Goal: Find specific page/section: Find specific page/section

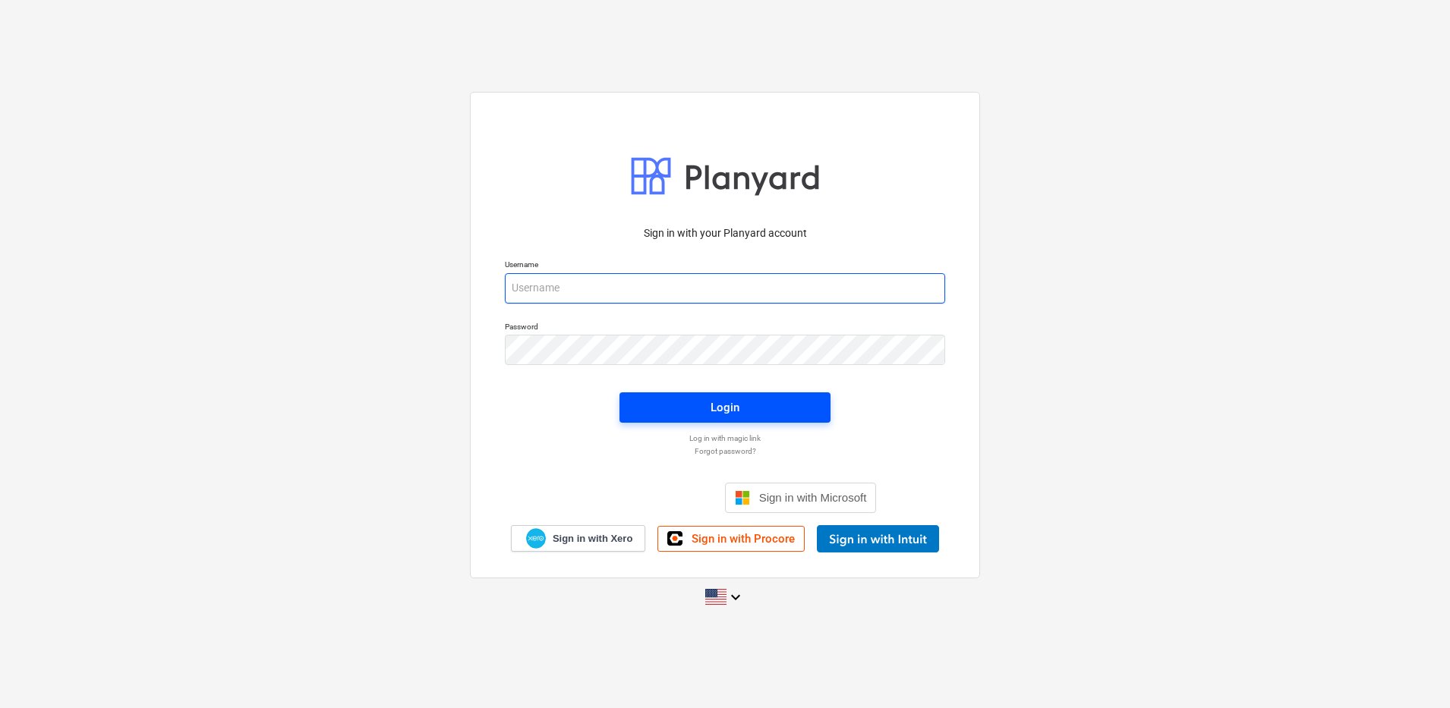
type input "[PERSON_NAME][EMAIL_ADDRESS][DOMAIN_NAME]"
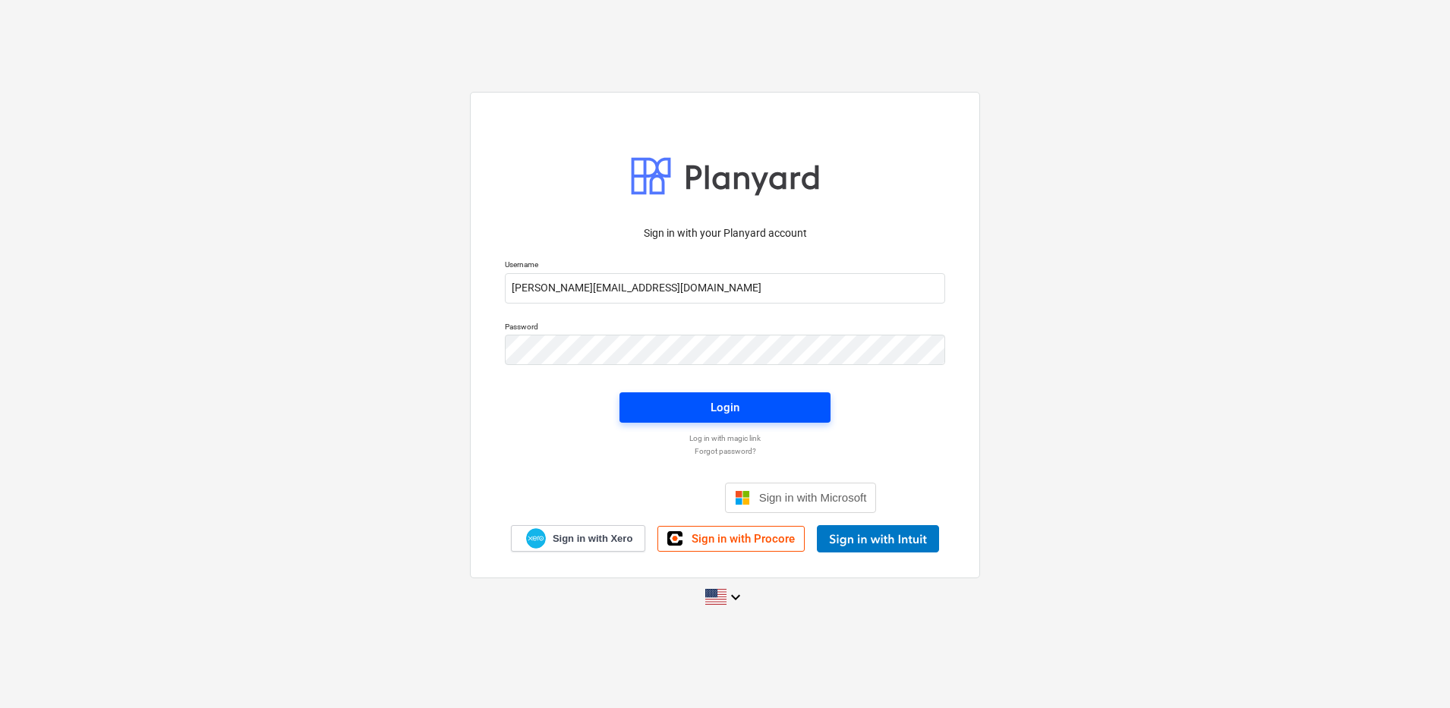
click at [680, 407] on span "Login" at bounding box center [725, 408] width 175 height 20
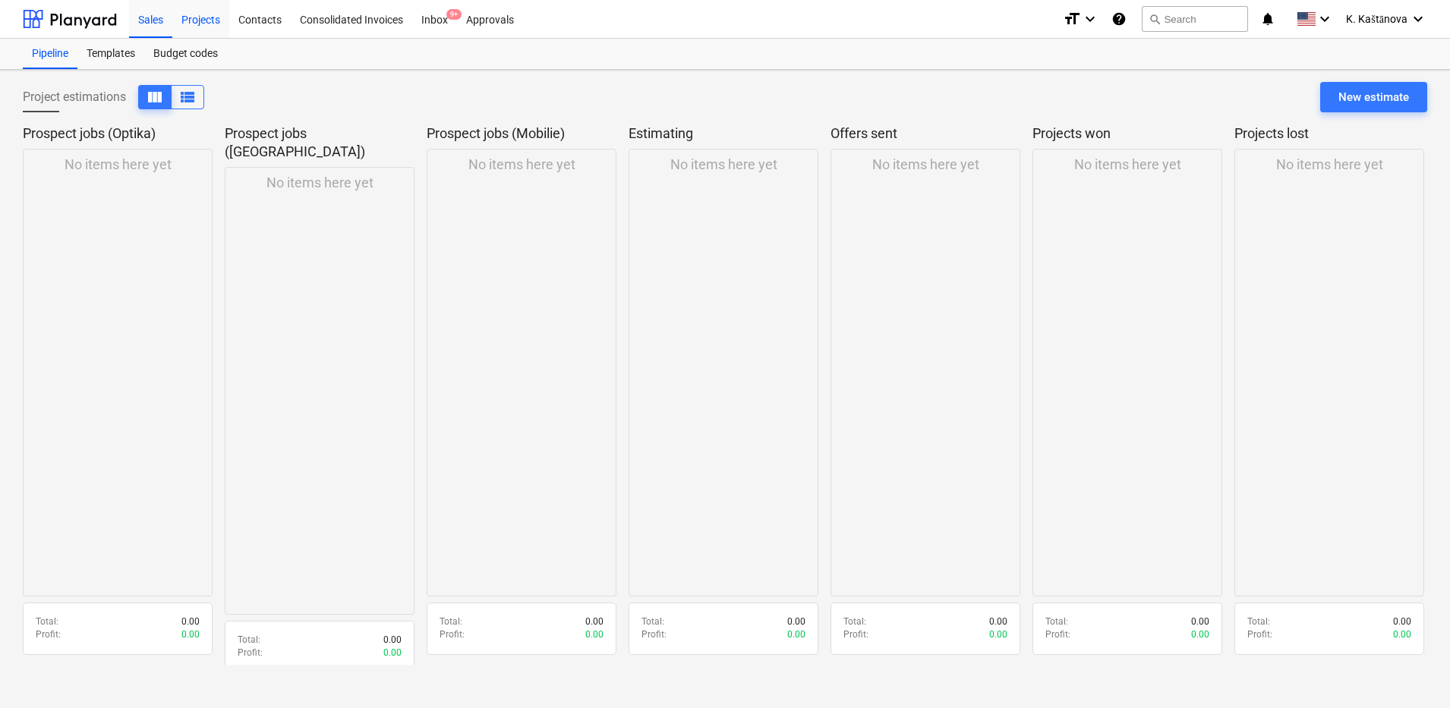
click at [192, 22] on div "Projects" at bounding box center [200, 18] width 57 height 39
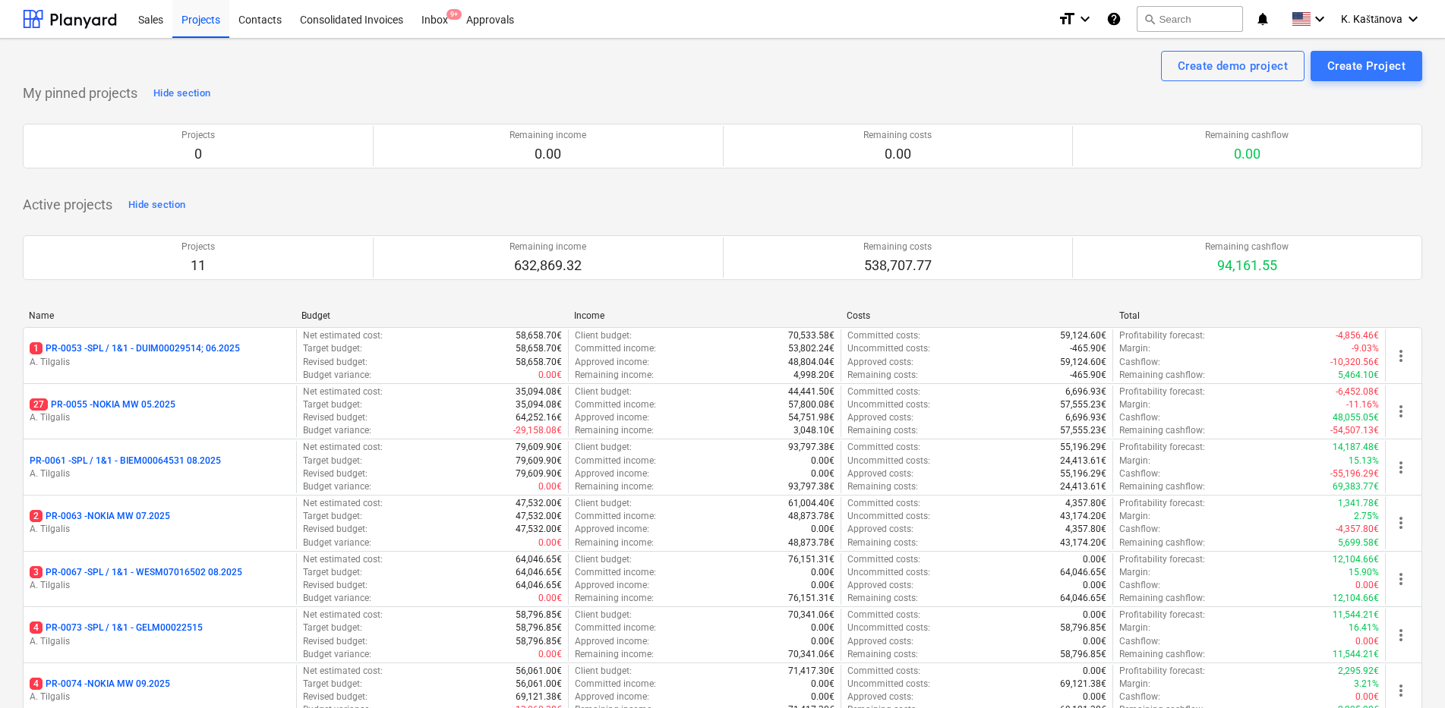
click at [139, 459] on p "PR-0061 - SPL / 1&1 - BIEM00064531 08.2025" at bounding box center [125, 461] width 191 height 13
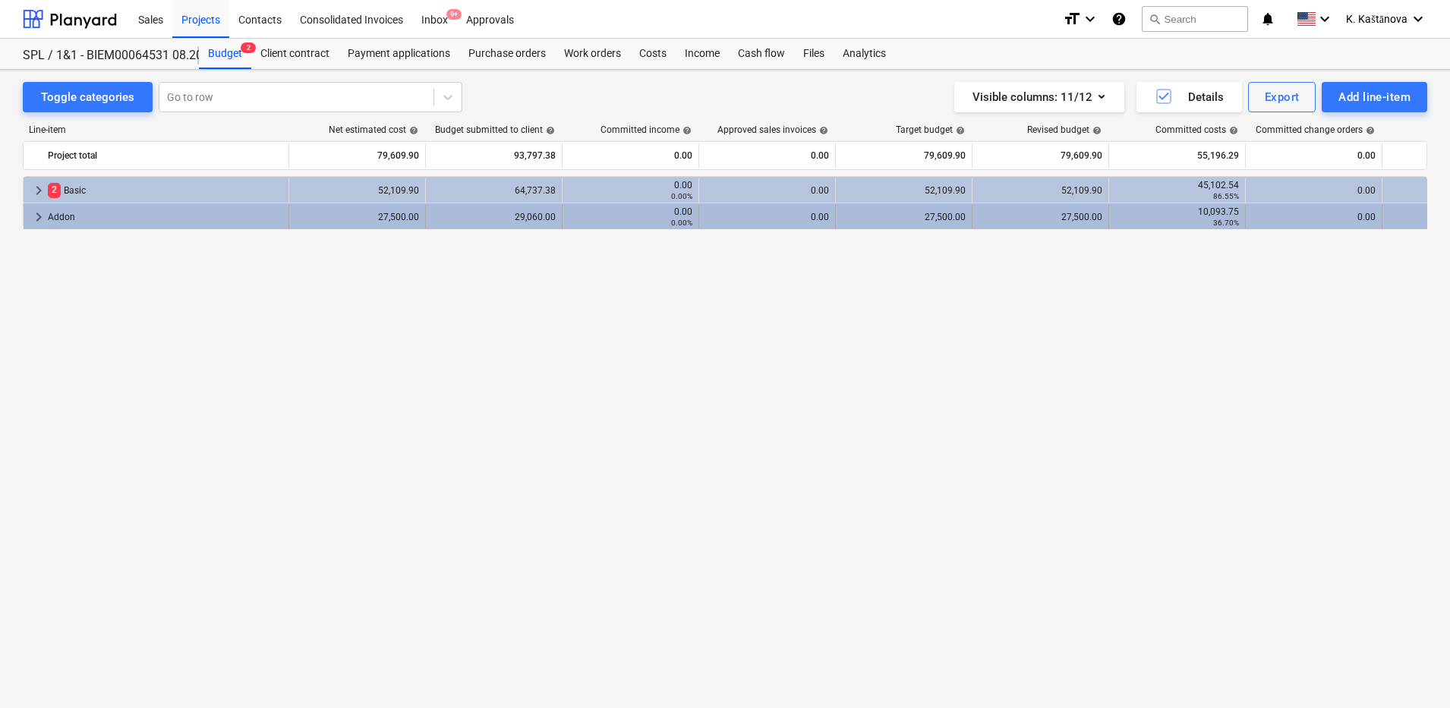
click at [36, 216] on span "keyboard_arrow_right" at bounding box center [39, 217] width 18 height 18
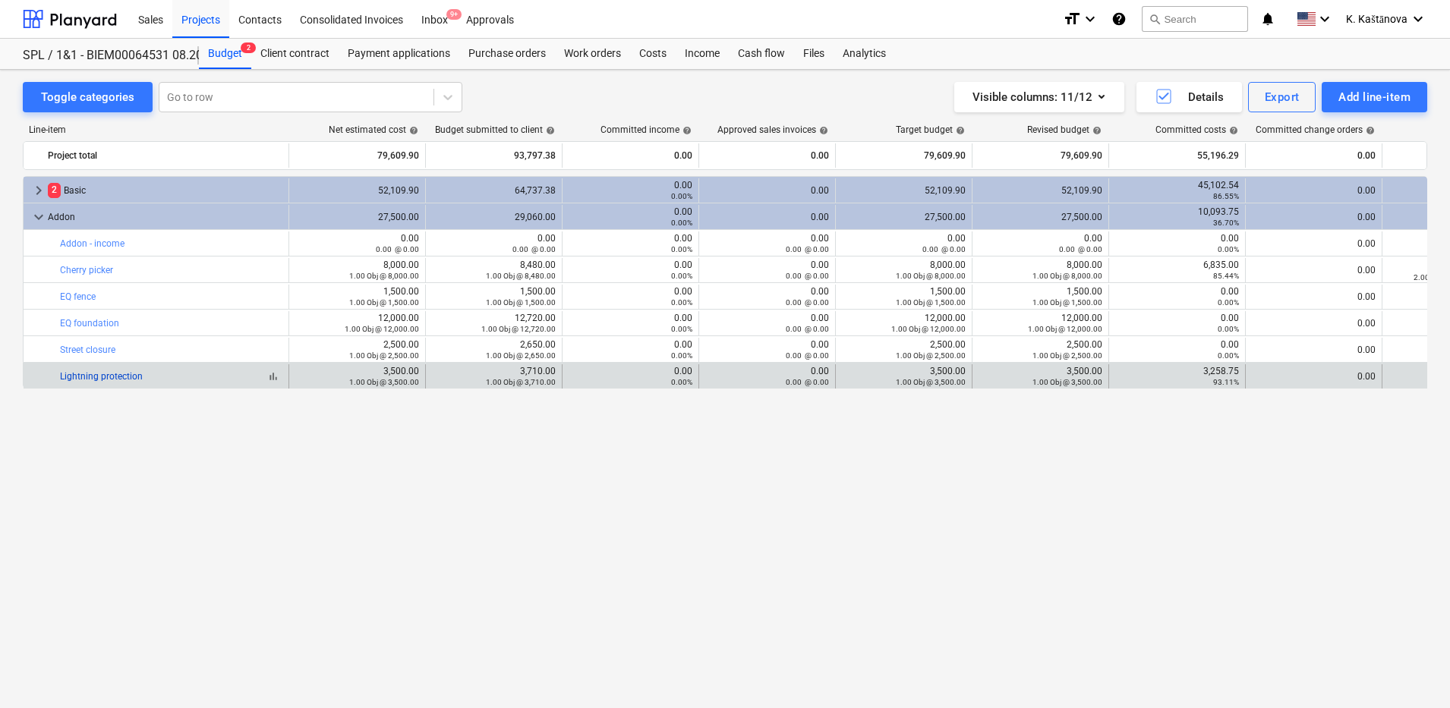
click at [87, 374] on link "Lightning protection" at bounding box center [101, 376] width 83 height 11
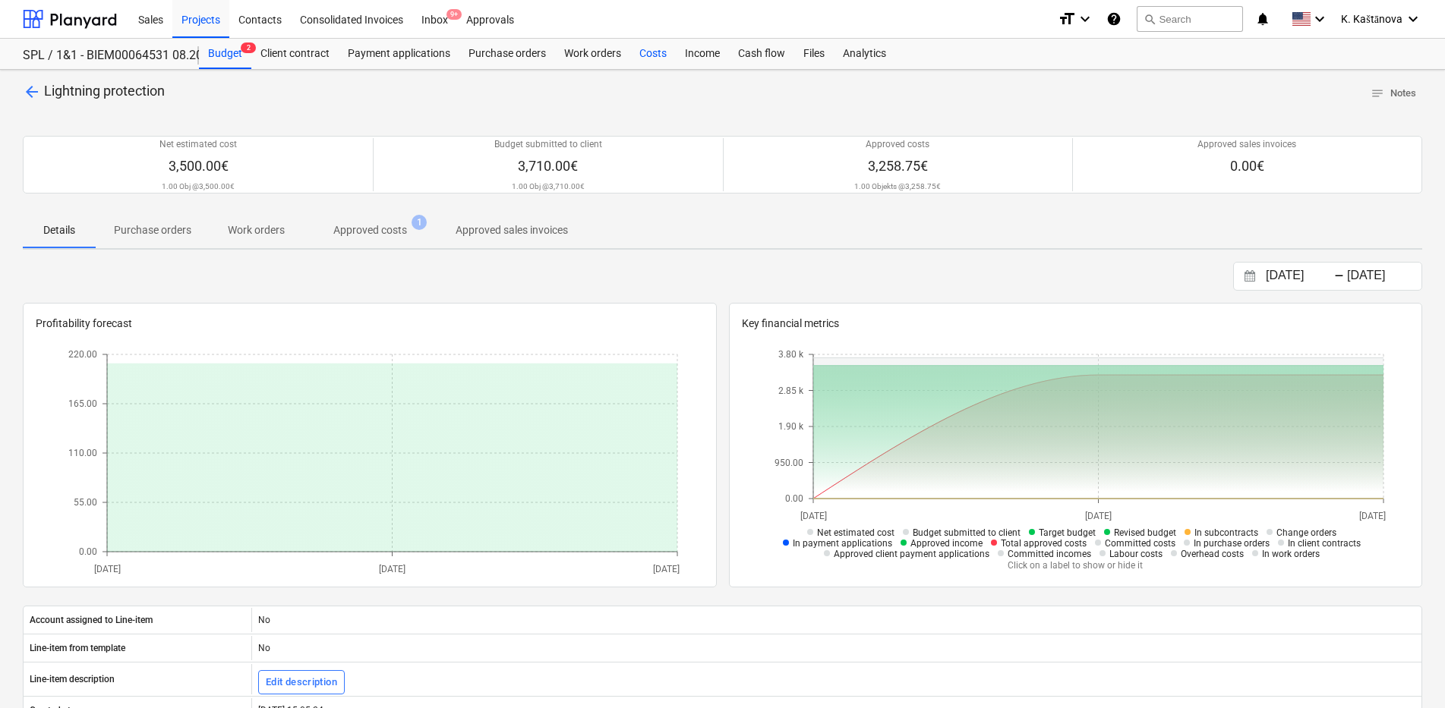
click at [648, 49] on div "Costs" at bounding box center [653, 54] width 46 height 30
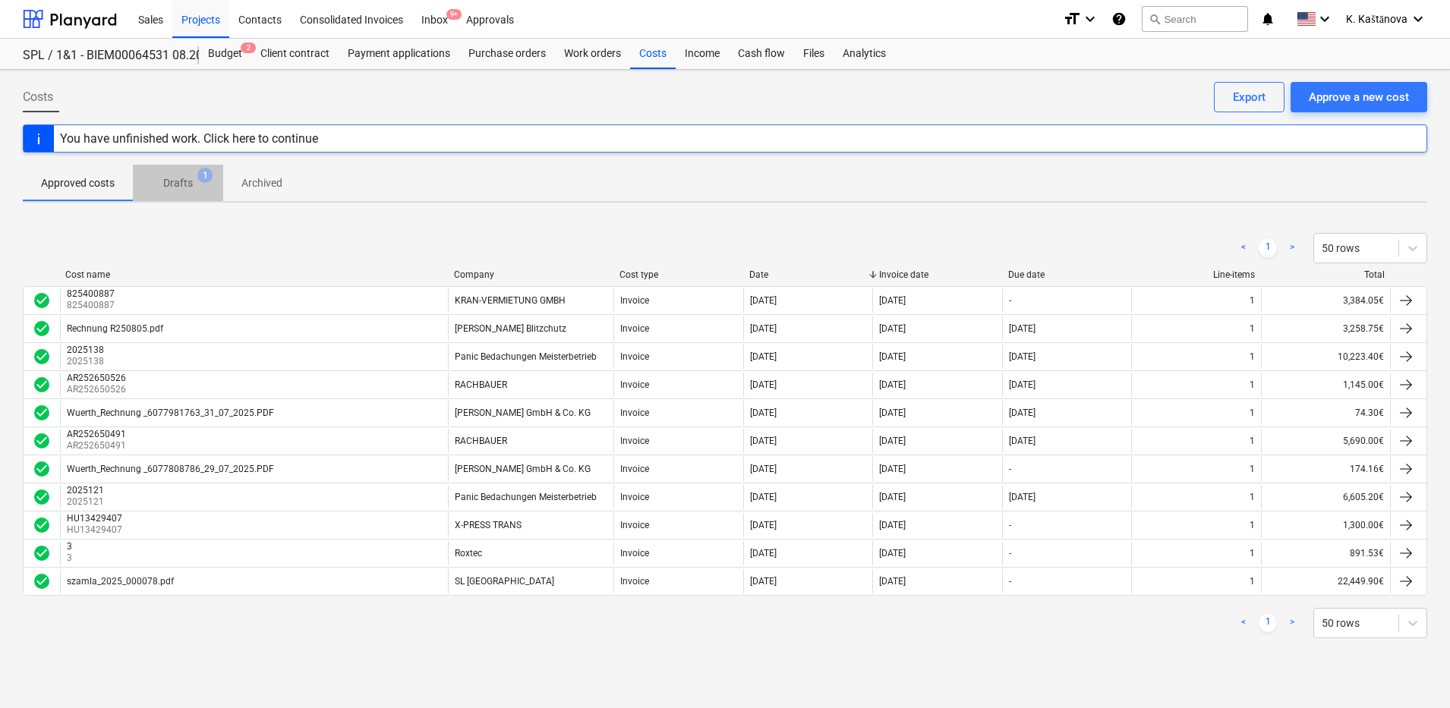
click at [169, 177] on p "Drafts" at bounding box center [178, 183] width 30 height 16
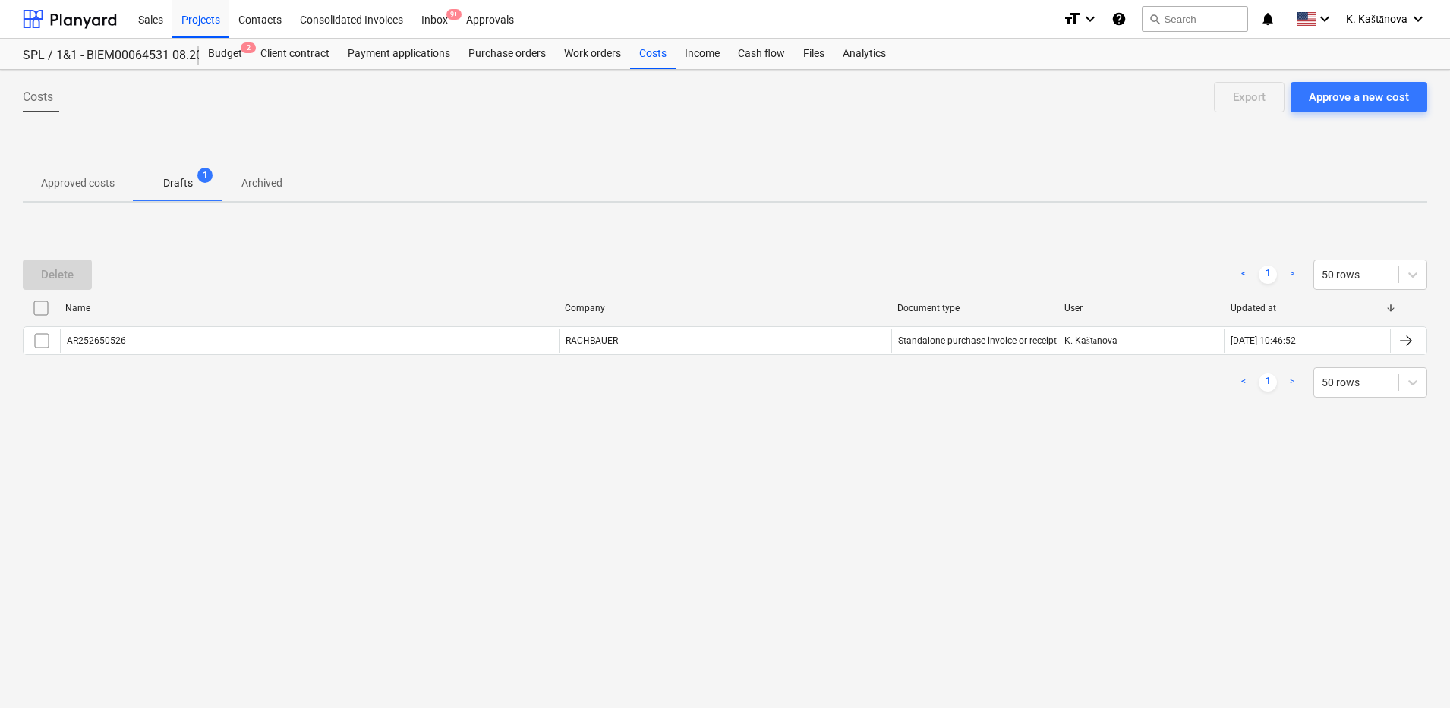
click at [88, 181] on p "Approved costs" at bounding box center [78, 183] width 74 height 16
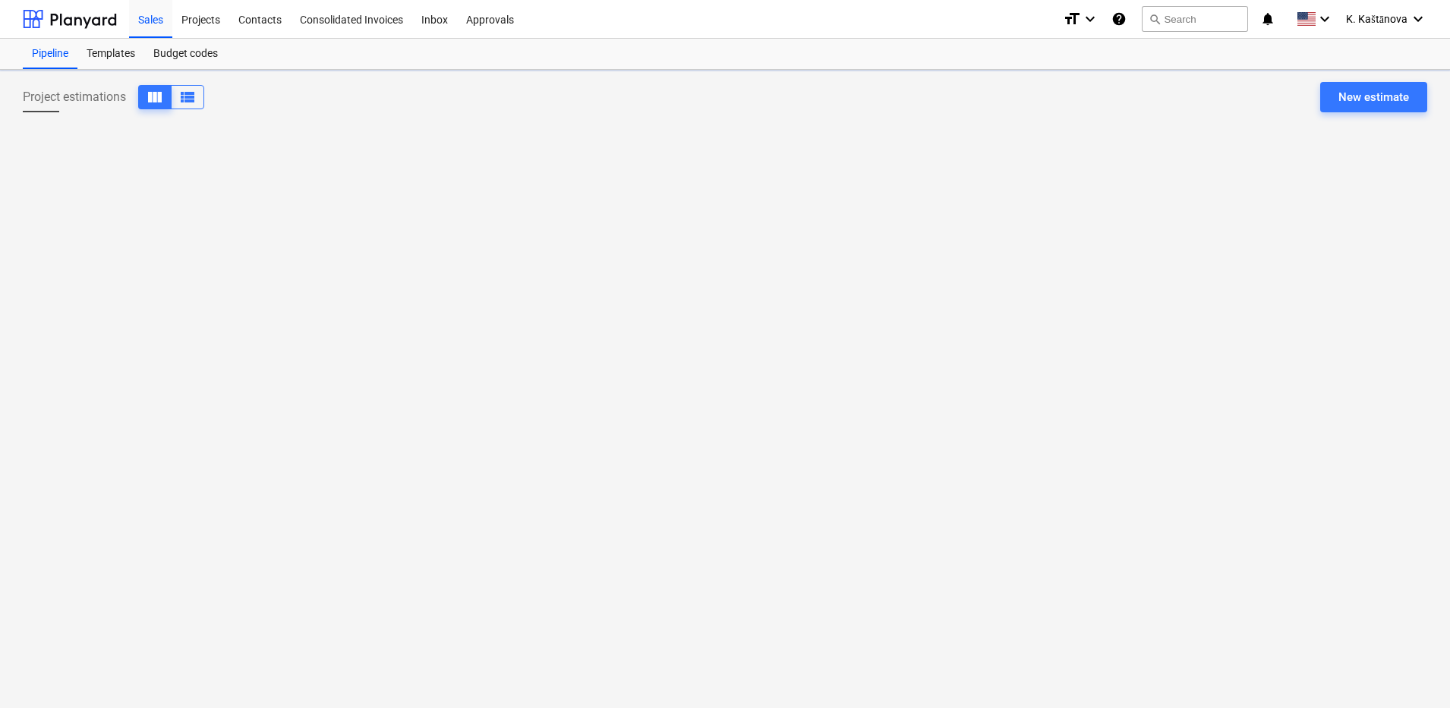
click at [722, 397] on div "Project estimations view_column view_list New estimate" at bounding box center [725, 389] width 1450 height 639
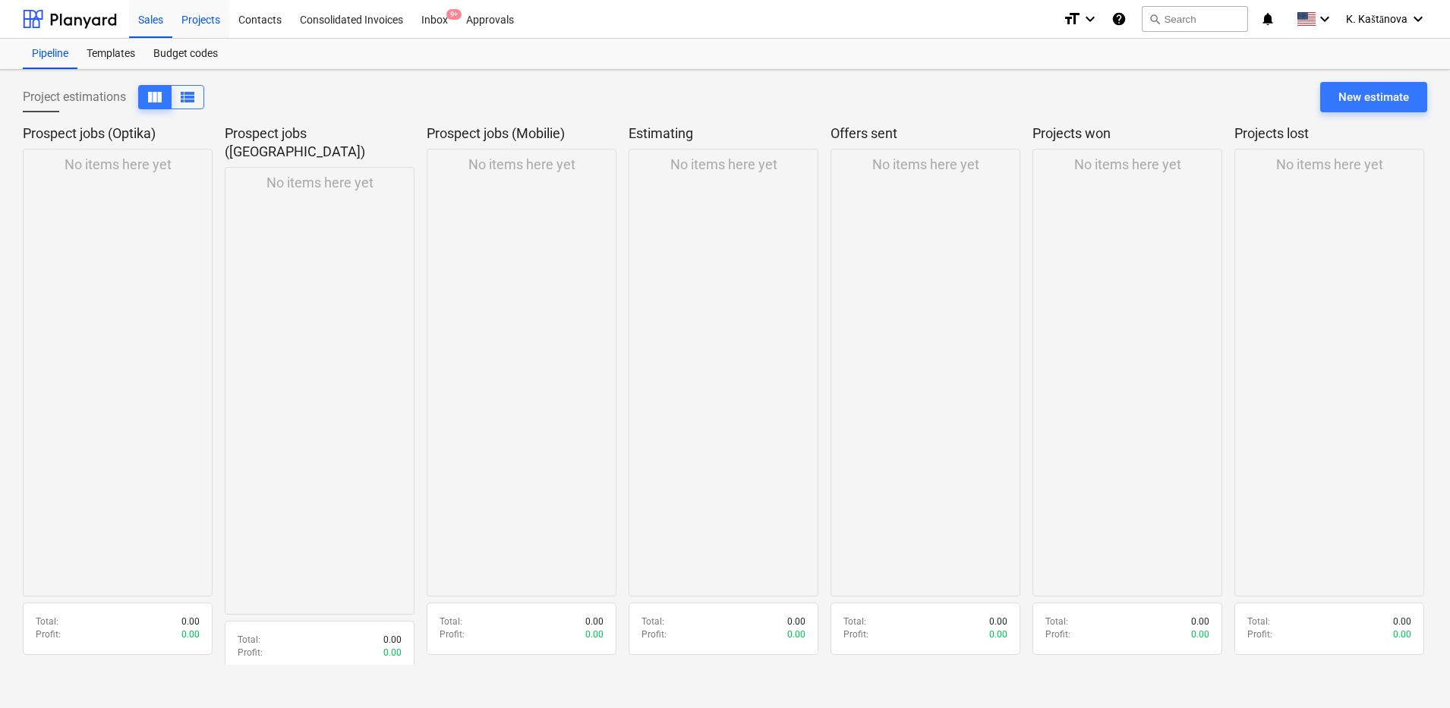
click at [200, 17] on div "Projects" at bounding box center [200, 18] width 57 height 39
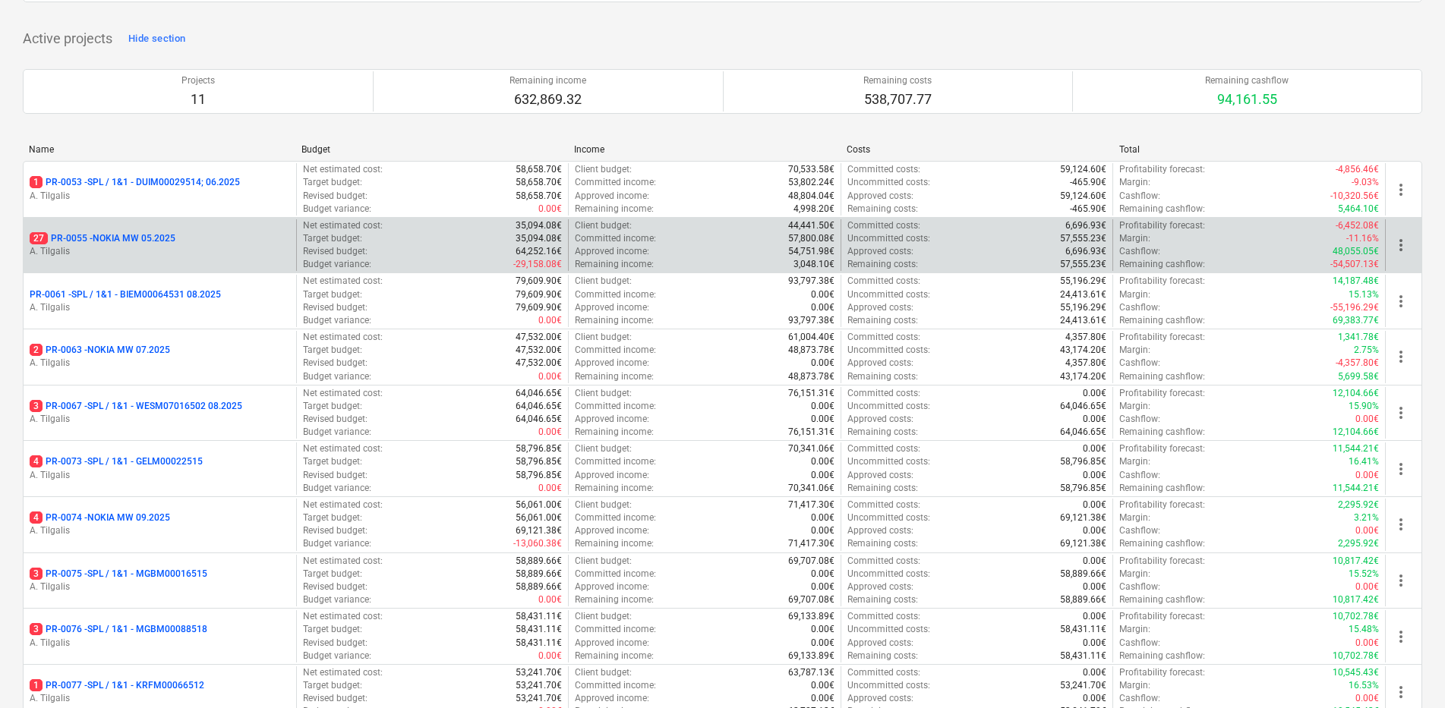
scroll to position [71, 0]
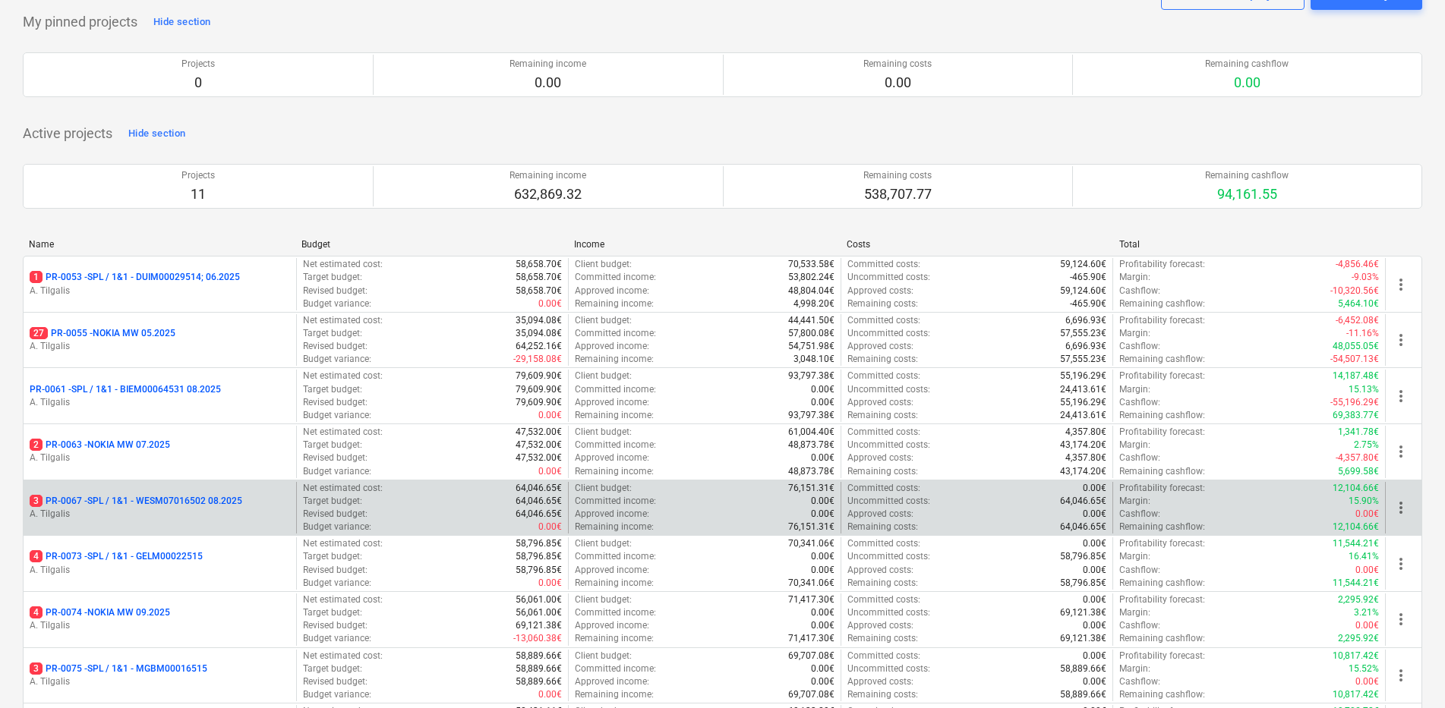
click at [147, 501] on p "3 PR-0067 - SPL / 1&1 - WESM07016502 08.2025" at bounding box center [136, 501] width 213 height 13
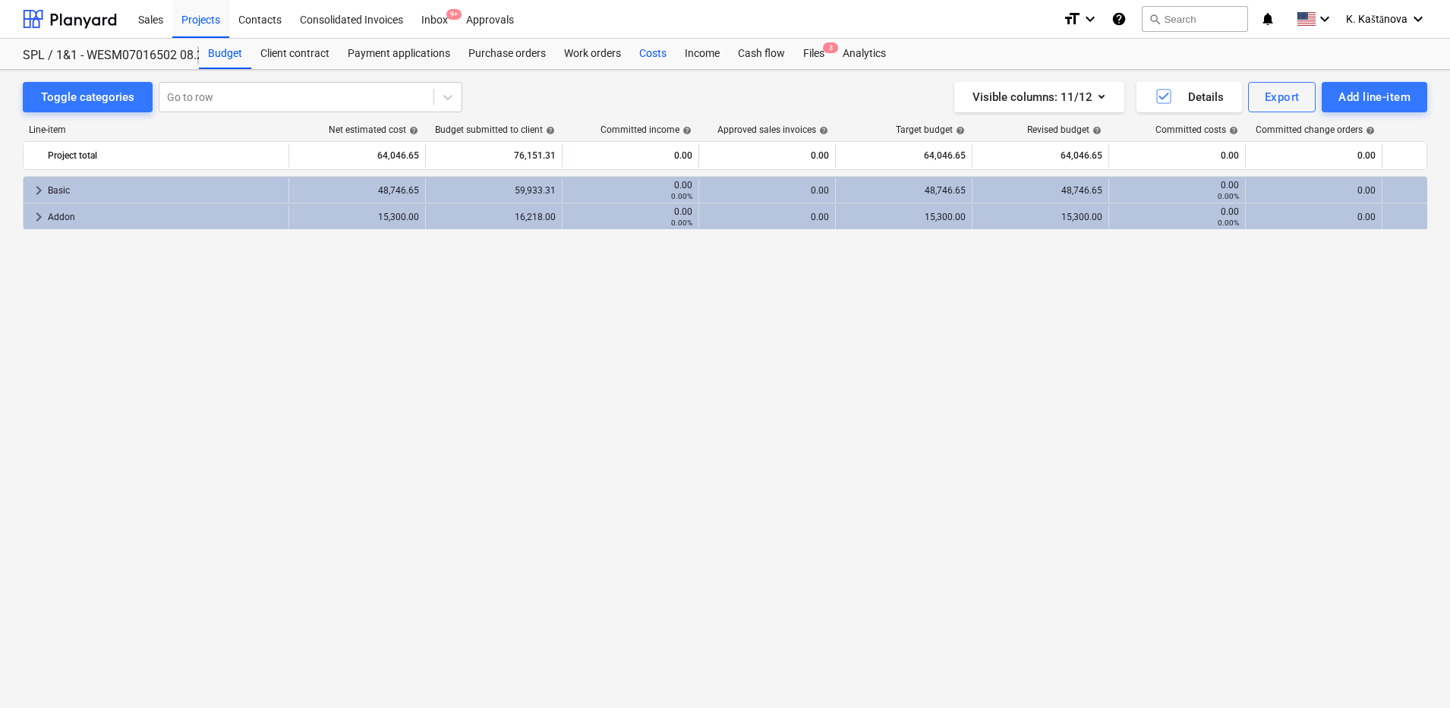
click at [655, 50] on div "Costs" at bounding box center [653, 54] width 46 height 30
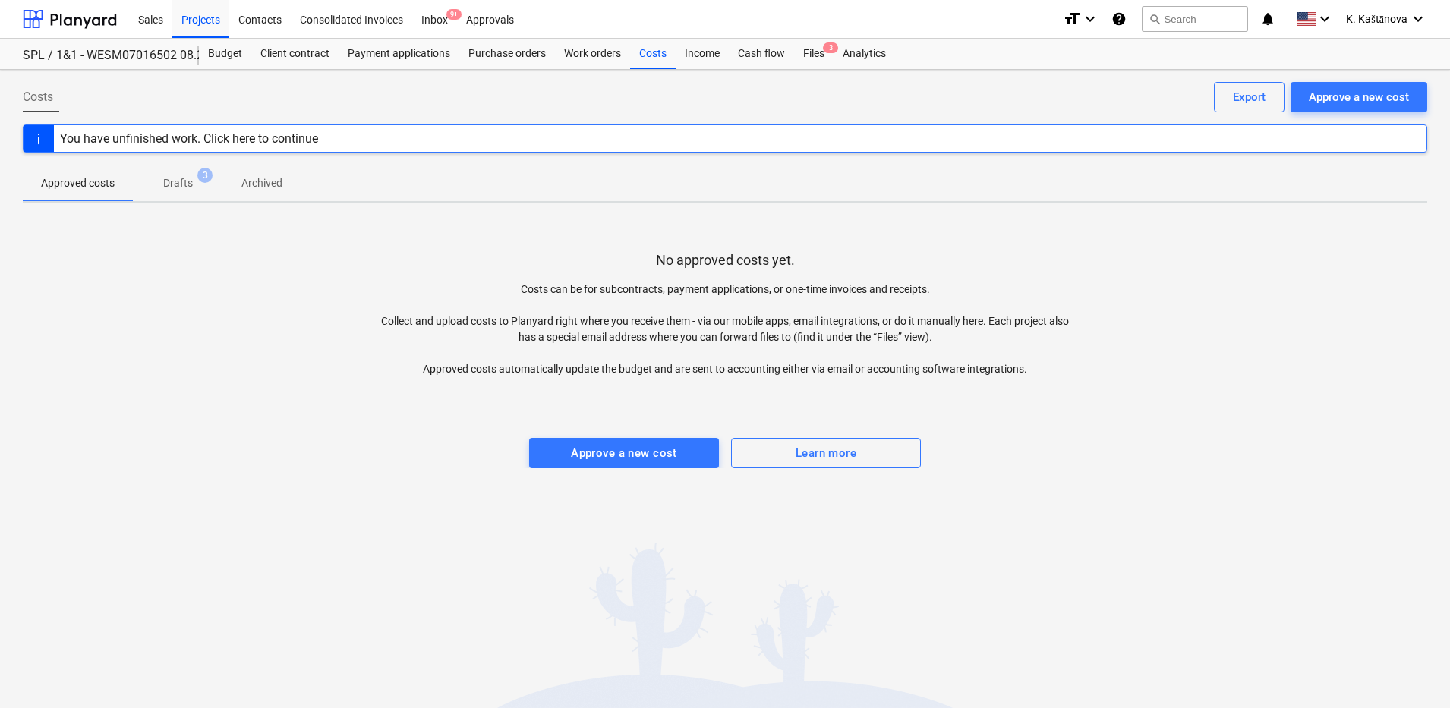
click at [190, 185] on p "Drafts" at bounding box center [178, 183] width 30 height 16
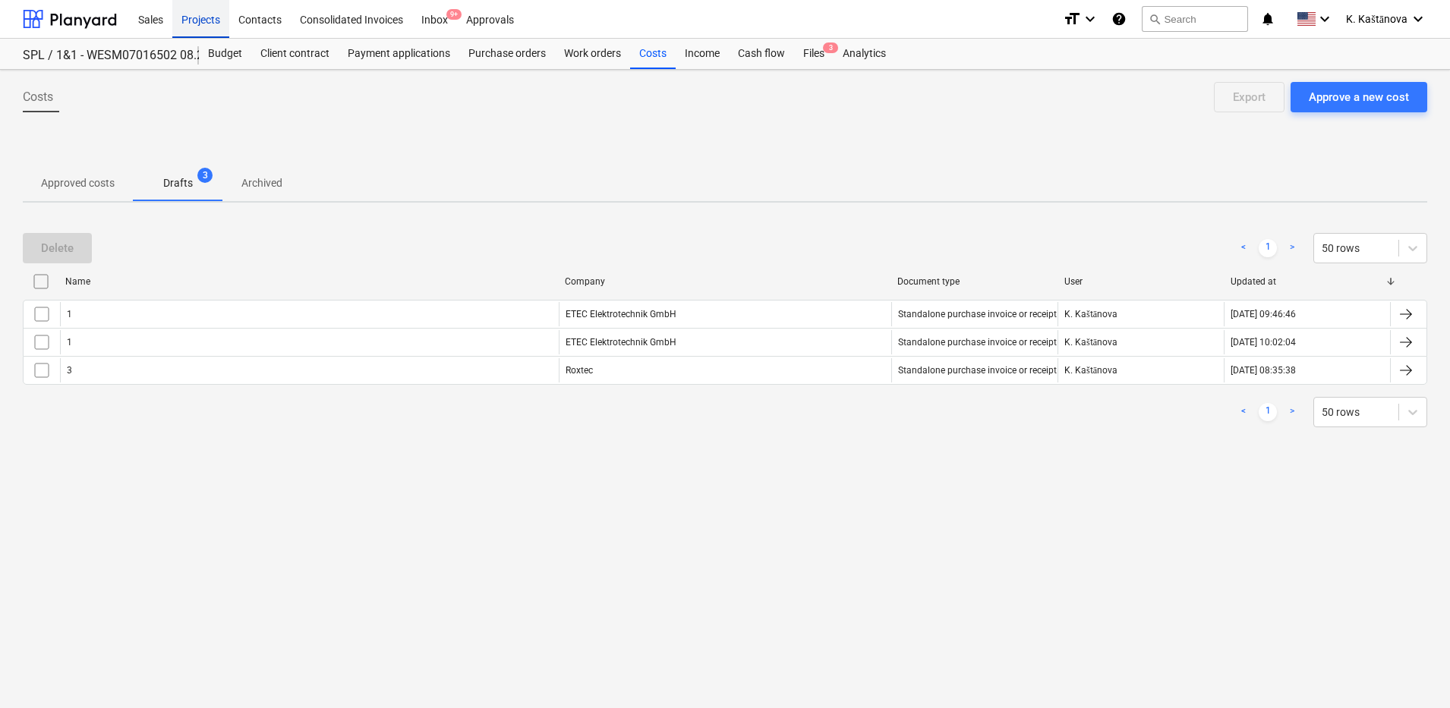
click at [213, 28] on div "Projects" at bounding box center [200, 18] width 57 height 39
